Goal: Information Seeking & Learning: Understand process/instructions

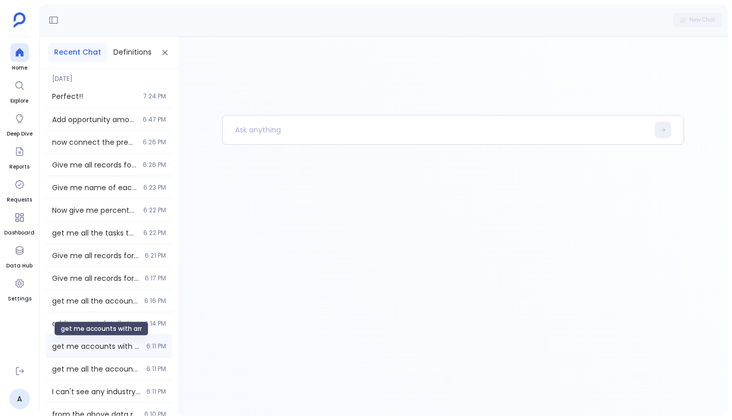
click at [109, 347] on span "get me accounts with arr" at bounding box center [96, 346] width 88 height 10
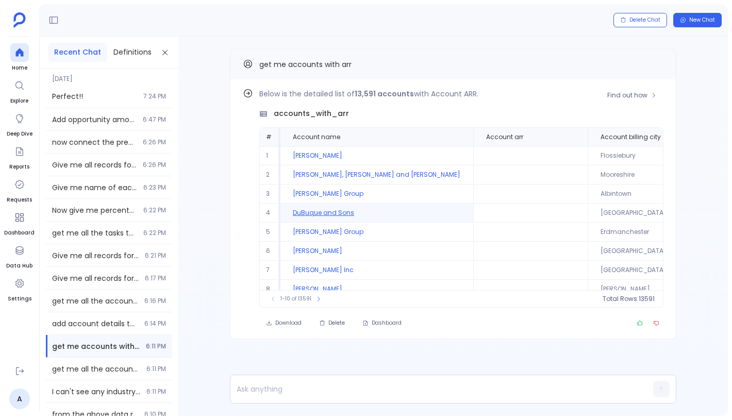
click at [307, 207] on td "DuBuque and Sons" at bounding box center [377, 213] width 193 height 19
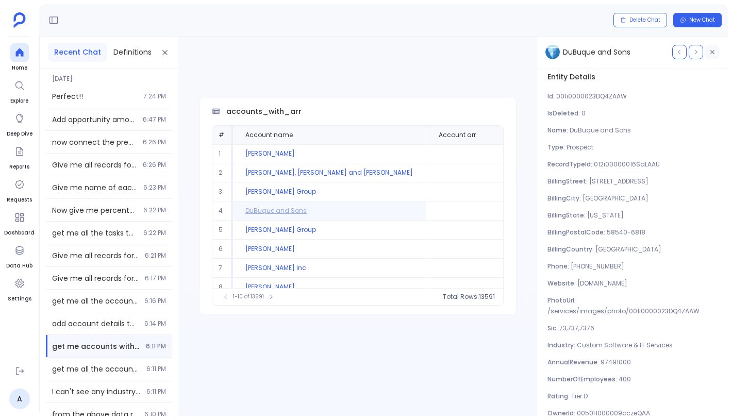
click at [711, 53] on icon "button" at bounding box center [713, 52] width 4 height 4
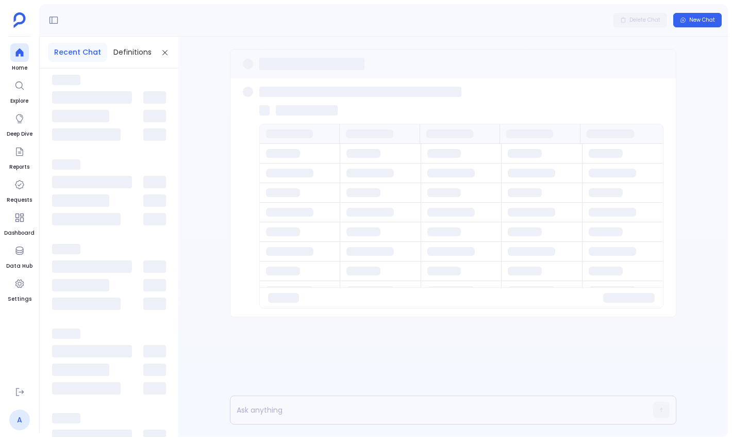
click at [25, 411] on link "A" at bounding box center [19, 419] width 21 height 21
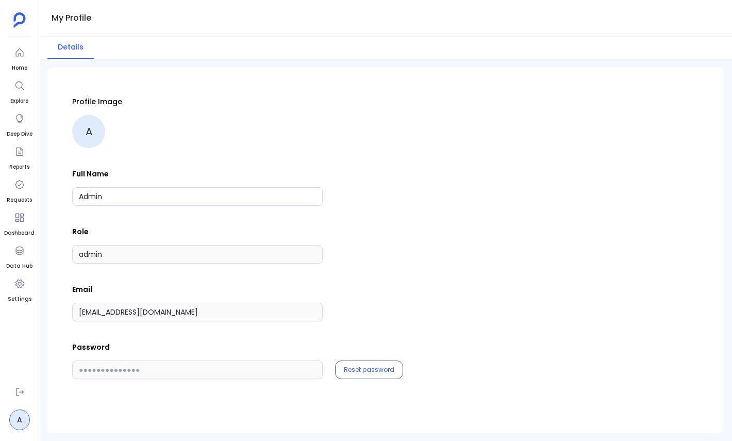
click at [429, 253] on div "admin" at bounding box center [385, 254] width 627 height 19
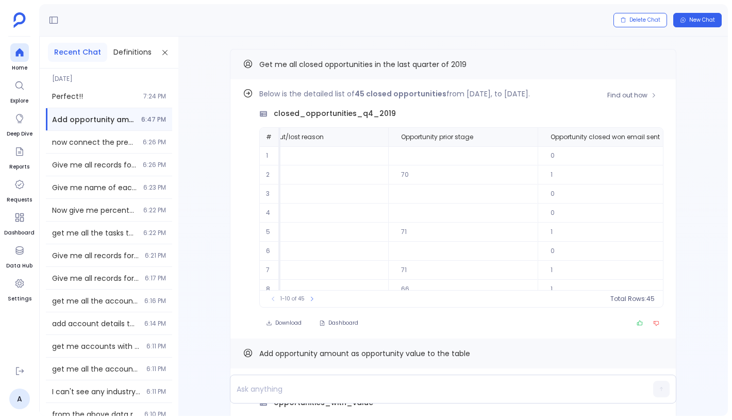
scroll to position [0, 2384]
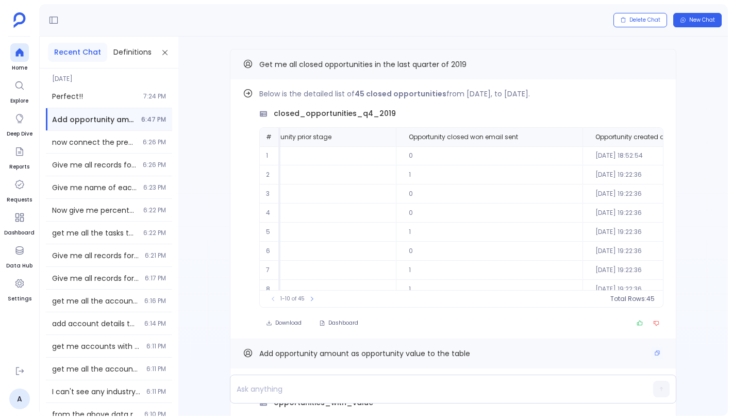
drag, startPoint x: 477, startPoint y: 350, endPoint x: 281, endPoint y: 355, distance: 196.0
click at [281, 355] on div "Add opportunity amount as opportunity value to the table" at bounding box center [453, 353] width 421 height 13
click at [439, 363] on div "Add opportunity amount as opportunity value to the table" at bounding box center [453, 354] width 447 height 30
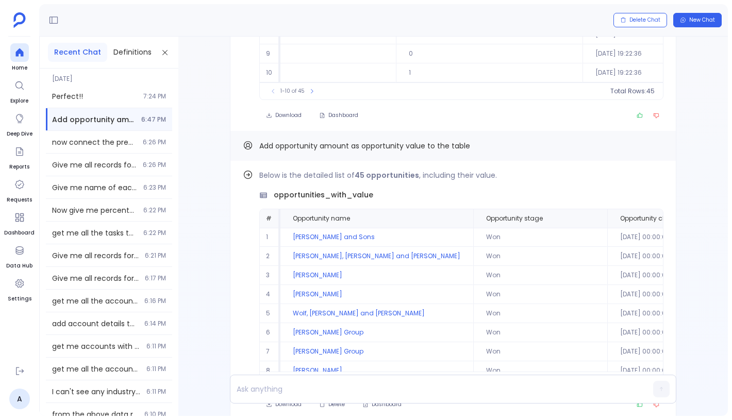
scroll to position [50, 0]
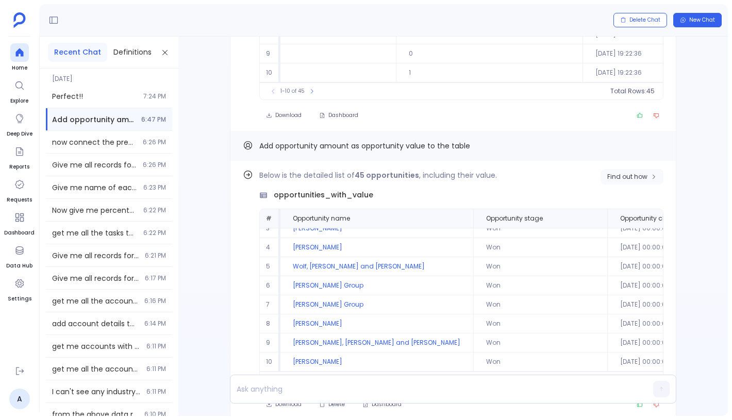
click at [624, 171] on button "Find out how" at bounding box center [632, 176] width 63 height 15
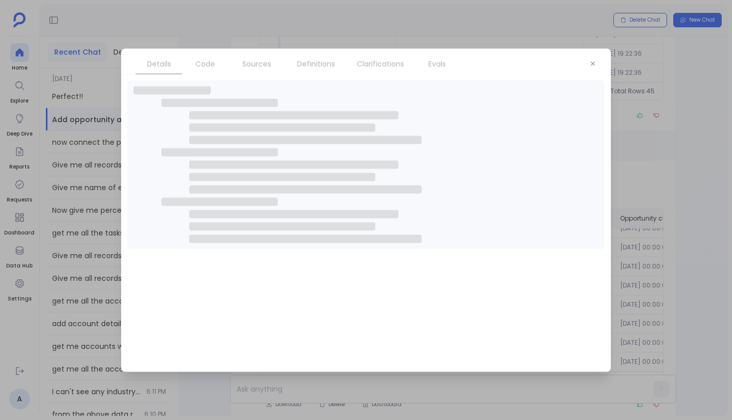
click at [212, 67] on span "Code" at bounding box center [205, 63] width 20 height 11
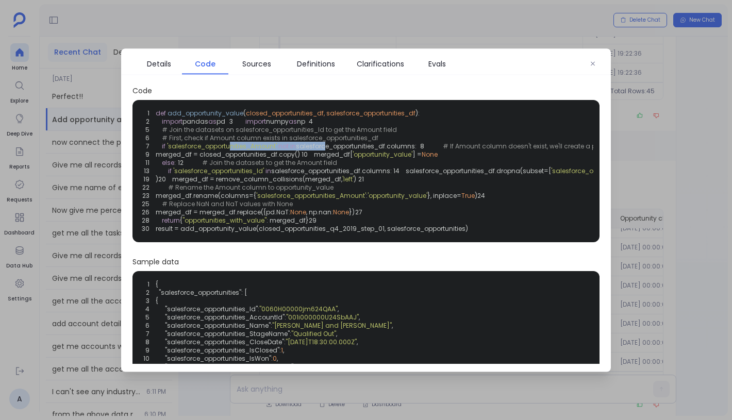
drag, startPoint x: 229, startPoint y: 160, endPoint x: 322, endPoint y: 160, distance: 92.8
click at [322, 160] on code "1 def add_opportunity_value ( closed_opportunities_df, salesforce_opportunities…" at bounding box center [737, 170] width 1190 height 124
click at [322, 150] on span "salesforce_opportunities_df.columns:" at bounding box center [356, 145] width 121 height 9
drag, startPoint x: 322, startPoint y: 160, endPoint x: 377, endPoint y: 160, distance: 55.2
click at [377, 150] on span "salesforce_opportunities_df.columns:" at bounding box center [356, 145] width 121 height 9
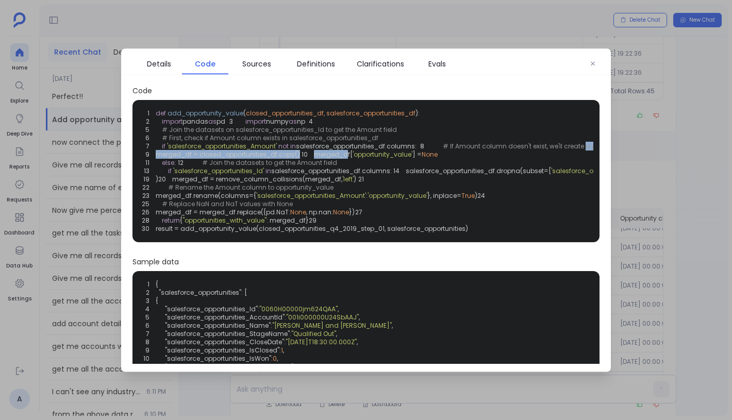
drag, startPoint x: 177, startPoint y: 182, endPoint x: 312, endPoint y: 171, distance: 135.5
click at [312, 171] on code "1 def add_opportunity_value ( closed_opportunities_df, salesforce_opportunities…" at bounding box center [737, 170] width 1190 height 124
drag, startPoint x: 313, startPoint y: 190, endPoint x: 201, endPoint y: 179, distance: 112.4
click at [202, 179] on div "1 def add_opportunity_value ( closed_opportunities_df, salesforce_opportunities…" at bounding box center [366, 171] width 455 height 130
click at [229, 182] on code "1 def add_opportunity_value ( closed_opportunities_df, salesforce_opportunities…" at bounding box center [737, 170] width 1190 height 124
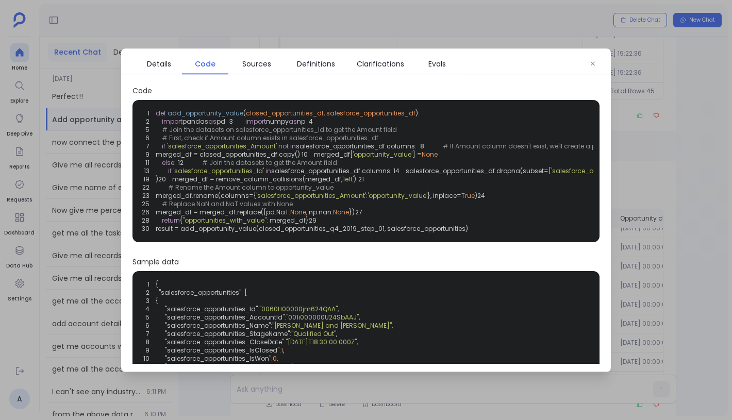
click at [229, 182] on code "1 def add_opportunity_value ( closed_opportunities_df, salesforce_opportunities…" at bounding box center [737, 170] width 1190 height 124
drag, startPoint x: 285, startPoint y: 163, endPoint x: 374, endPoint y: 163, distance: 88.7
click at [374, 163] on code "1 def add_opportunity_value ( closed_opportunities_df, salesforce_opportunities…" at bounding box center [737, 170] width 1190 height 124
click at [392, 150] on span "salesforce_opportunities_df.columns:" at bounding box center [356, 145] width 121 height 9
